Goal: Contribute content: Contribute content

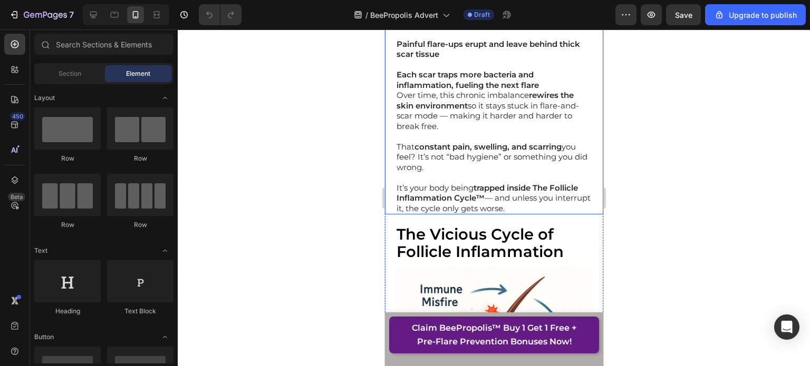
scroll to position [2531, 0]
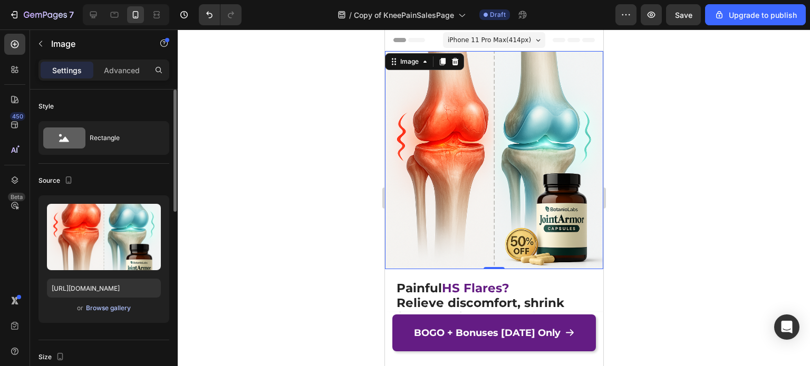
click at [103, 307] on div "Browse gallery" at bounding box center [108, 308] width 45 height 9
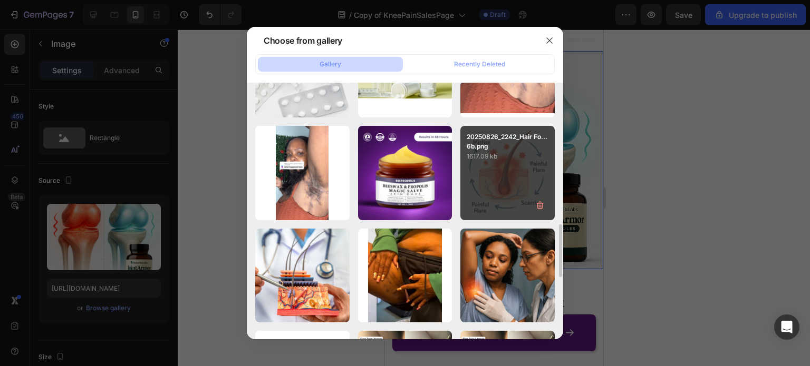
scroll to position [789, 0]
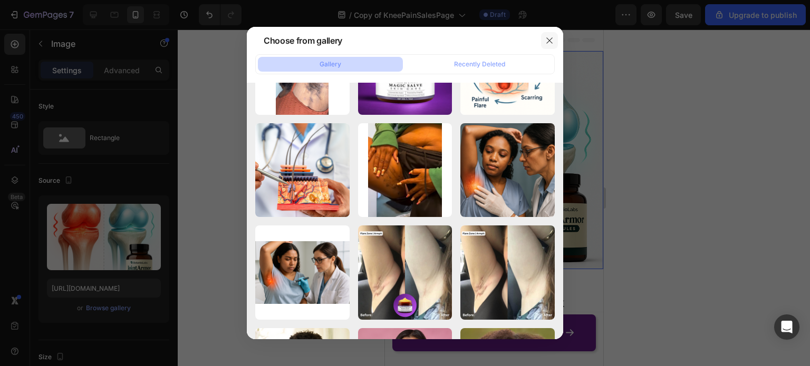
click at [552, 40] on icon "button" at bounding box center [549, 40] width 8 height 8
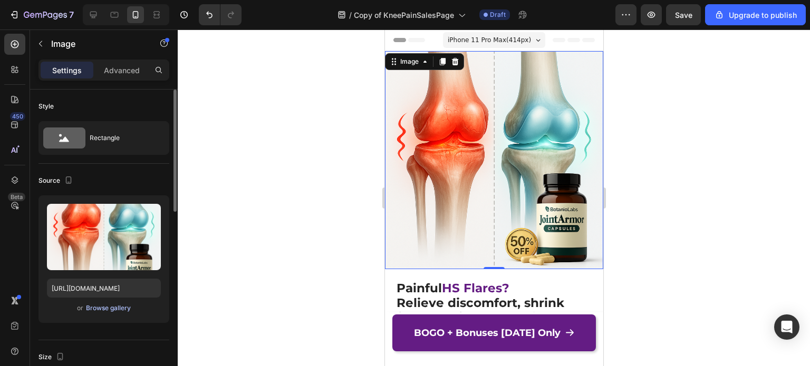
click at [108, 308] on div "Browse gallery" at bounding box center [108, 308] width 45 height 9
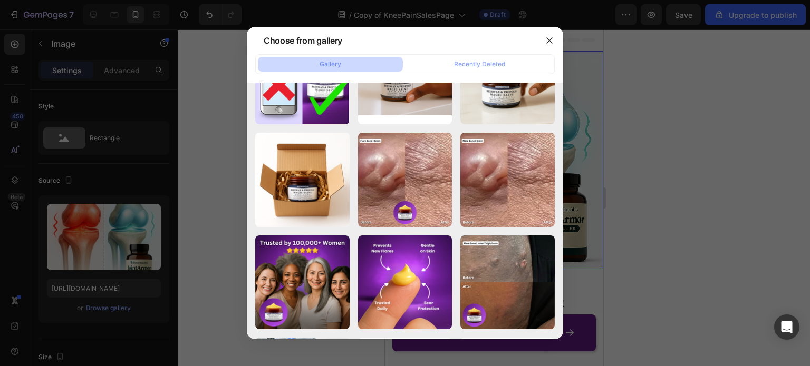
scroll to position [0, 0]
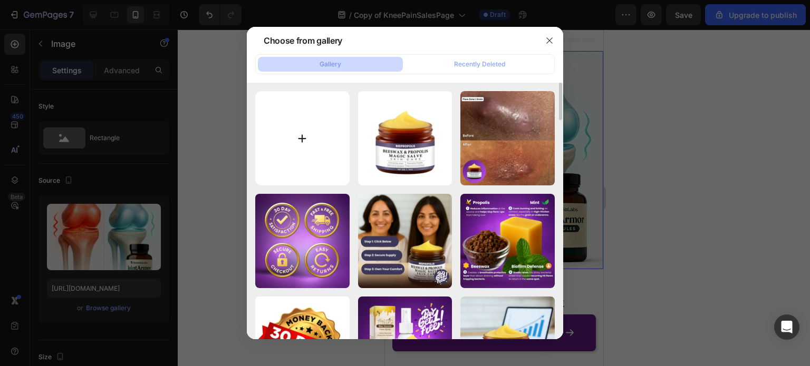
click at [306, 132] on input "file" at bounding box center [302, 138] width 94 height 94
type input "C:\fakepath\[DOMAIN_NAME]_464371522_18307980382167583_649156631856492875_n.jpg"
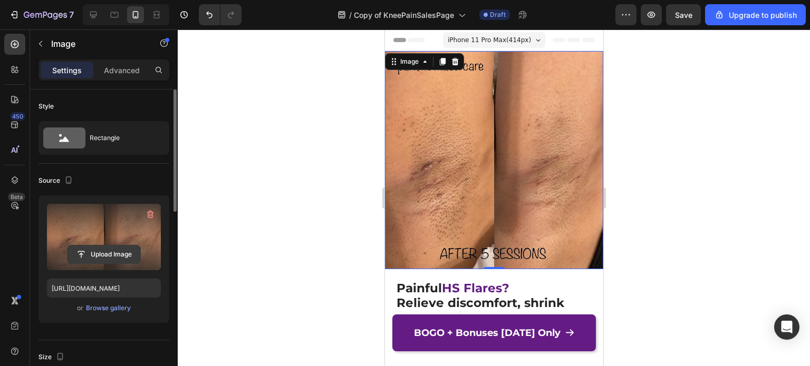
click at [85, 257] on input "file" at bounding box center [103, 255] width 73 height 18
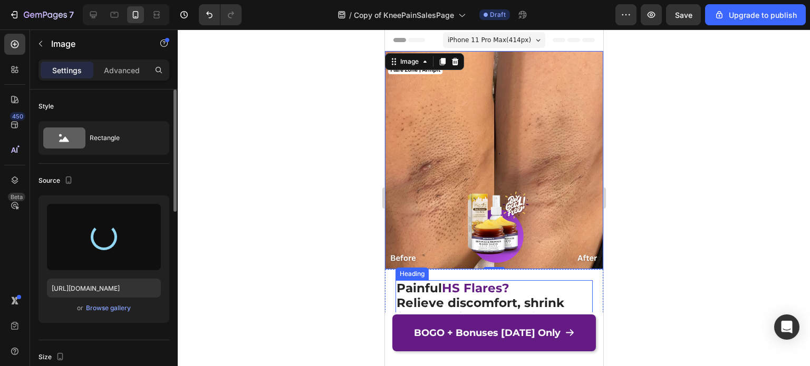
type input "[URL][DOMAIN_NAME]"
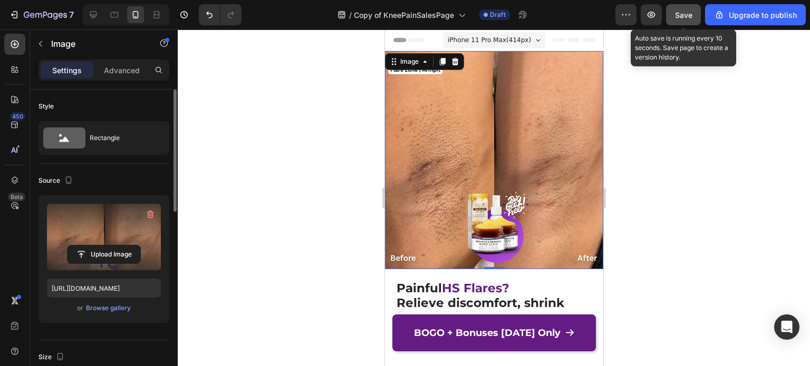
click at [683, 14] on span "Save" at bounding box center [683, 15] width 17 height 9
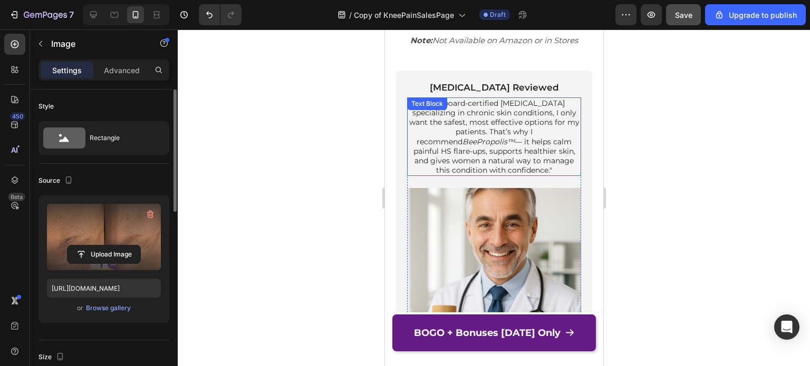
scroll to position [738, 0]
